Goal: Find specific page/section: Find specific page/section

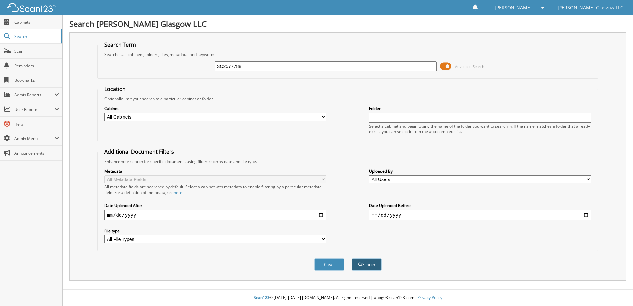
type input "SC2577788"
click at [364, 264] on button "Search" at bounding box center [367, 264] width 30 height 12
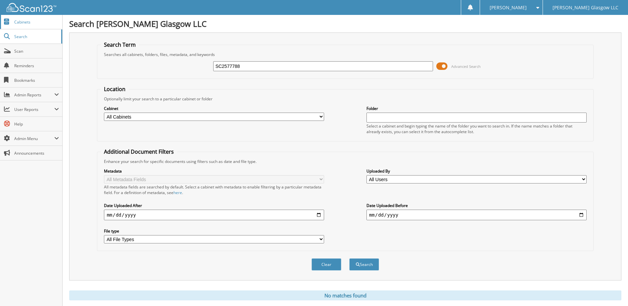
click at [18, 20] on span "Cabinets" at bounding box center [36, 22] width 45 height 6
